Goal: Transaction & Acquisition: Purchase product/service

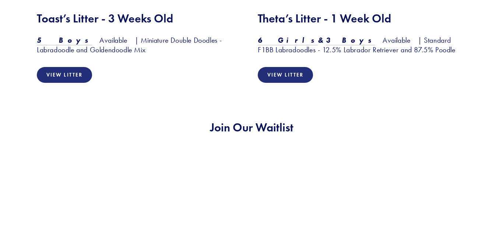
scroll to position [1168, 0]
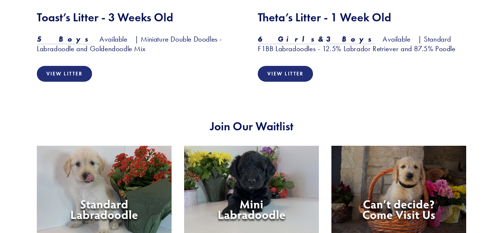
click at [359, 191] on img at bounding box center [398, 189] width 135 height 87
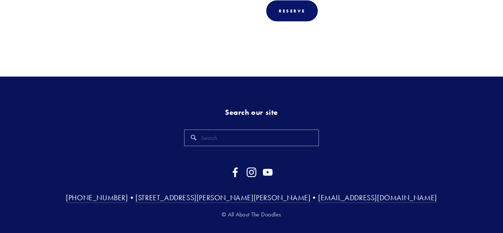
scroll to position [341, 0]
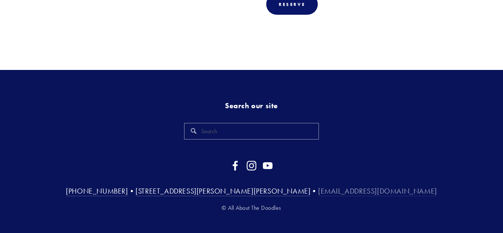
click at [318, 187] on link "[EMAIL_ADDRESS][DOMAIN_NAME]" at bounding box center [377, 192] width 119 height 10
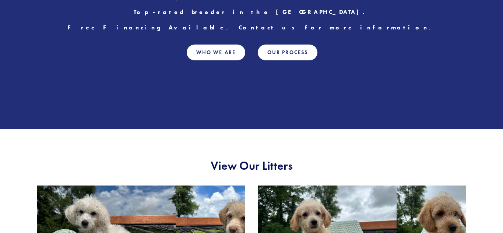
scroll to position [460, 0]
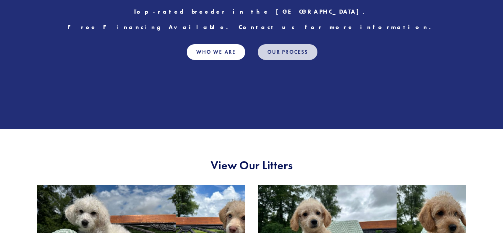
click at [297, 50] on link "Our Process" at bounding box center [288, 52] width 60 height 16
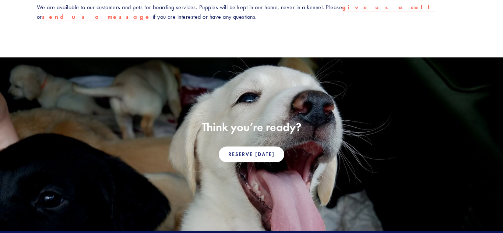
scroll to position [480, 0]
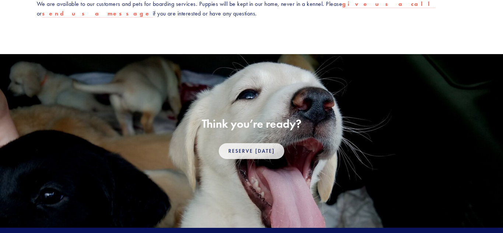
click at [266, 143] on link "Reserve [DATE]" at bounding box center [252, 151] width 66 height 16
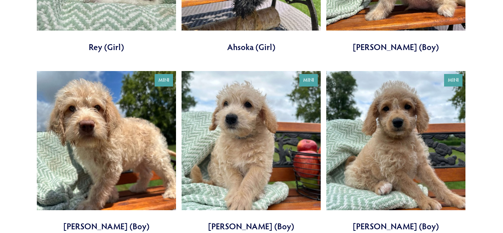
scroll to position [402, 0]
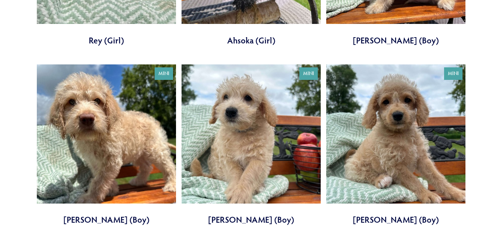
click at [228, 139] on link at bounding box center [251, 144] width 139 height 161
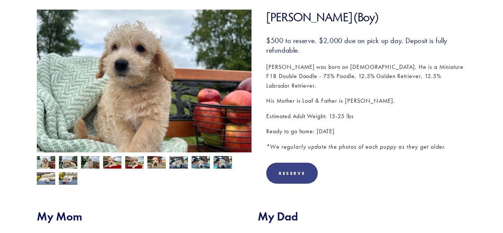
scroll to position [113, 0]
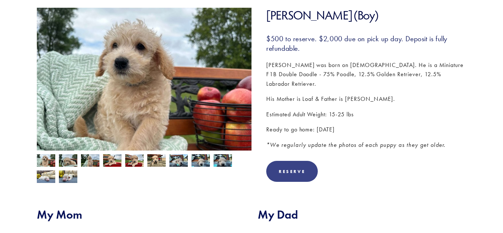
click at [295, 161] on div "Reserve" at bounding box center [292, 171] width 52 height 21
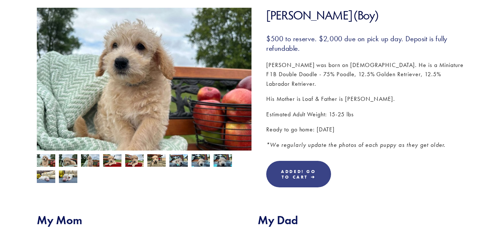
click at [289, 161] on link "Added! Go To Cart ➔" at bounding box center [298, 174] width 65 height 27
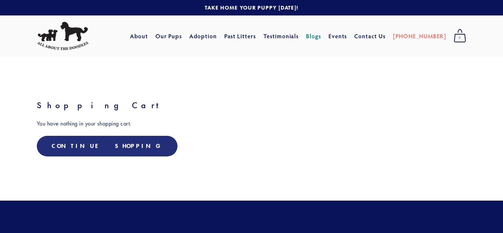
click at [321, 35] on link "Blogs" at bounding box center [313, 35] width 15 height 13
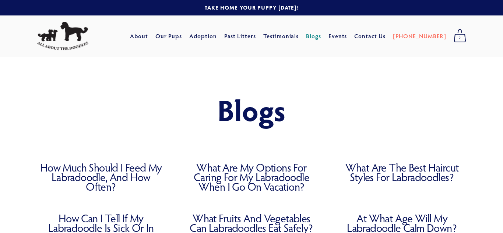
click at [290, 165] on link "What Are My Options for Caring for My Labradoodle When I Go on Vacation?" at bounding box center [251, 177] width 129 height 29
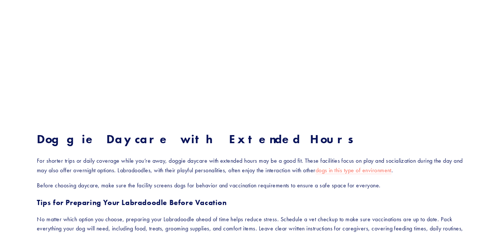
scroll to position [891, 0]
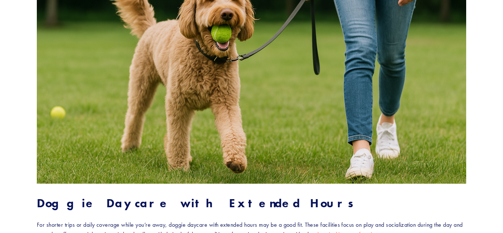
scroll to position [0, 0]
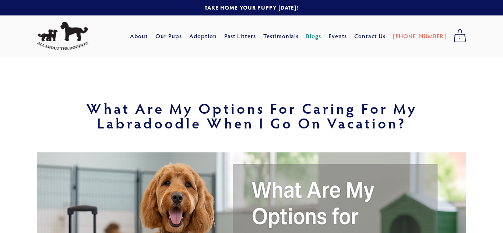
click at [321, 33] on link "Blogs" at bounding box center [313, 35] width 15 height 13
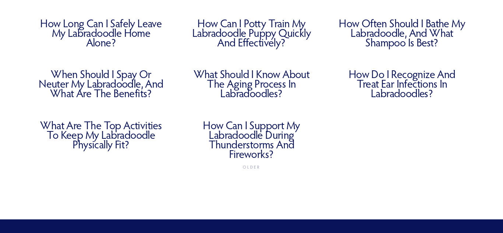
scroll to position [507, 0]
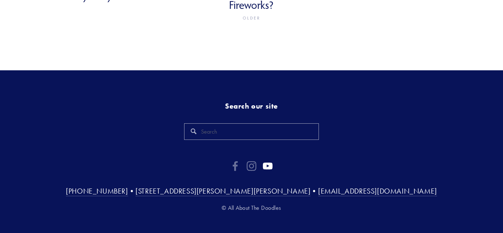
click at [264, 162] on use "YouTube" at bounding box center [268, 165] width 10 height 7
